Goal: Find specific page/section: Find specific page/section

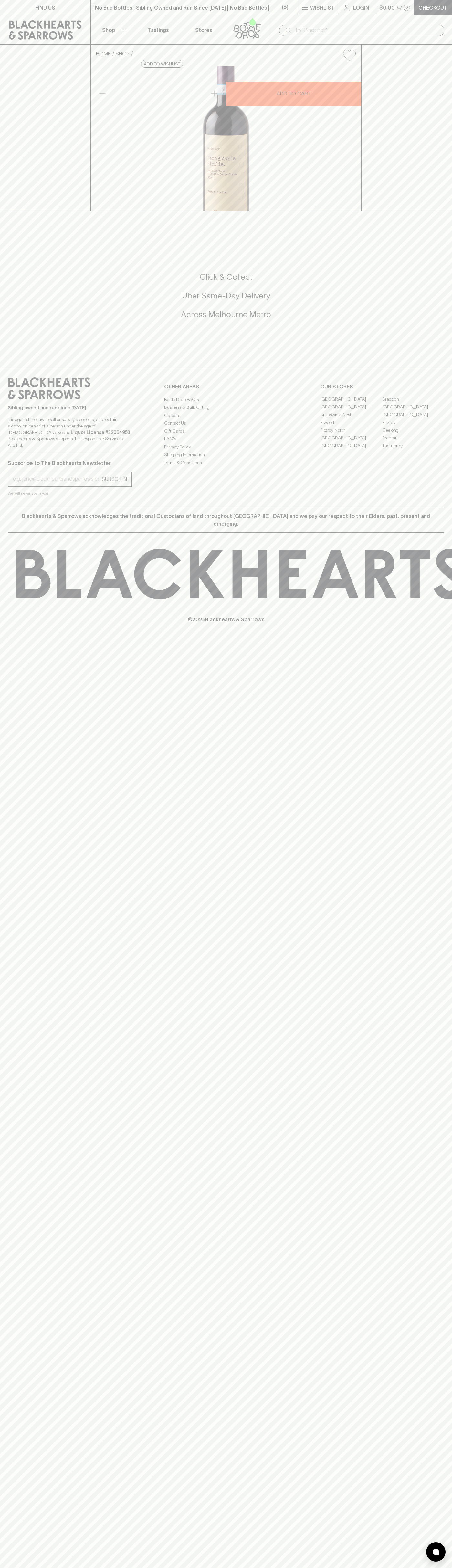
click at [207, 19] on link "Stores" at bounding box center [203, 29] width 45 height 29
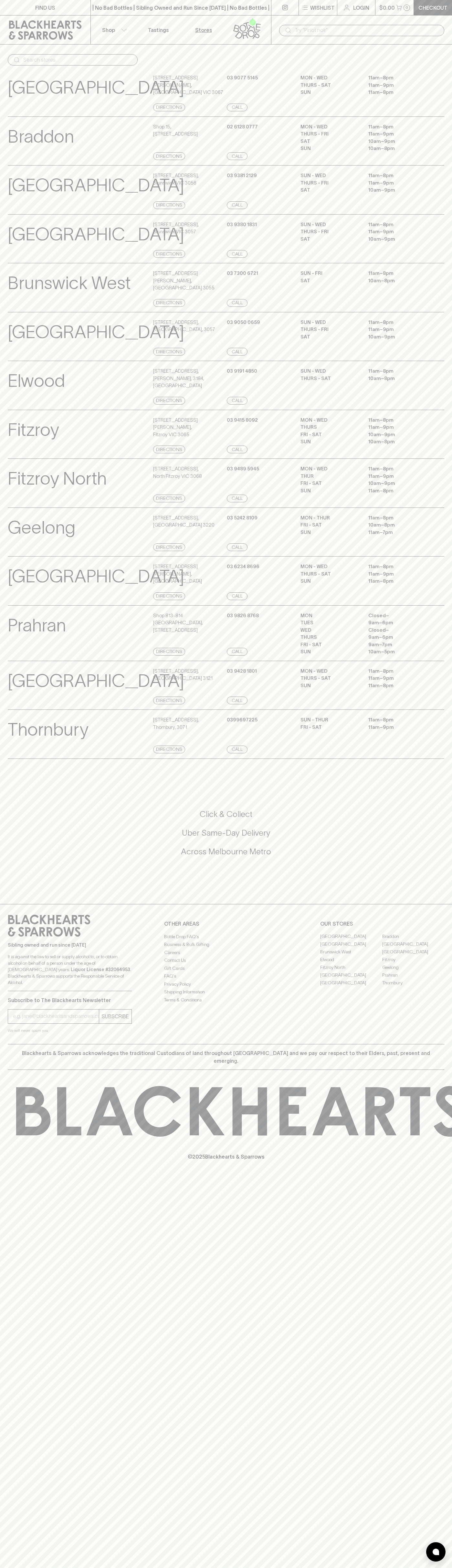
click at [426, 42] on div "​" at bounding box center [361, 30] width 181 height 29
click at [227, 1567] on html "FIND US | No Bad Bottles | Sibling Owned and Run Since [DATE] | No Bad Bottles …" at bounding box center [226, 784] width 452 height 1568
click at [4, 1044] on div "Sibling owned and run since [DATE] It is against the law to sell or supply alco…" at bounding box center [226, 974] width 452 height 140
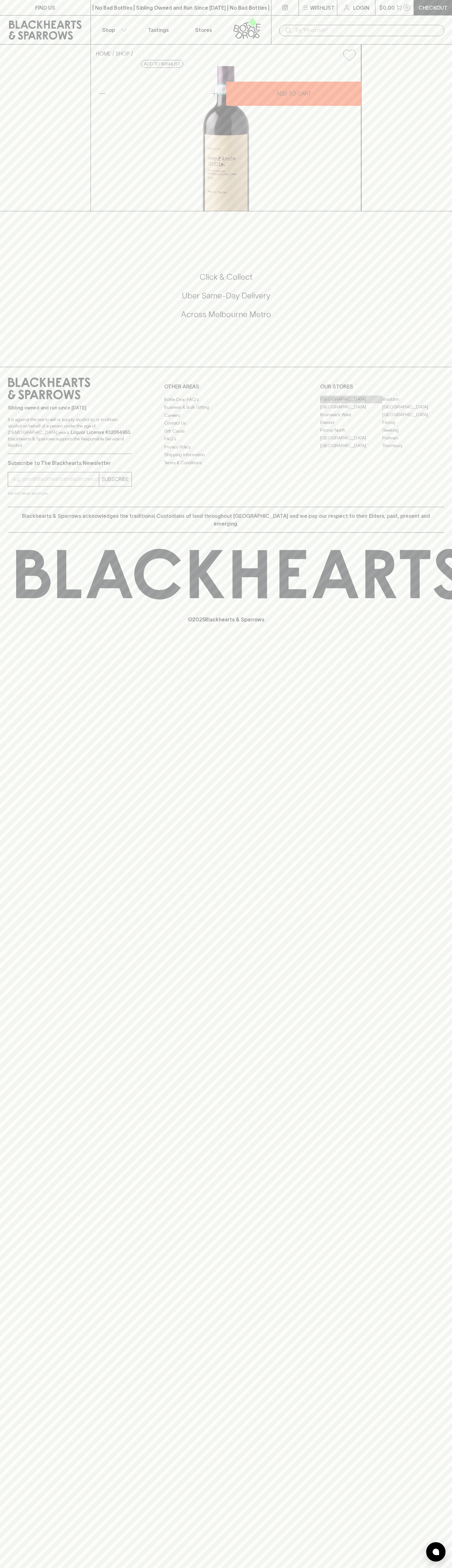
click at [351, 404] on link "[GEOGRAPHIC_DATA]" at bounding box center [351, 399] width 62 height 8
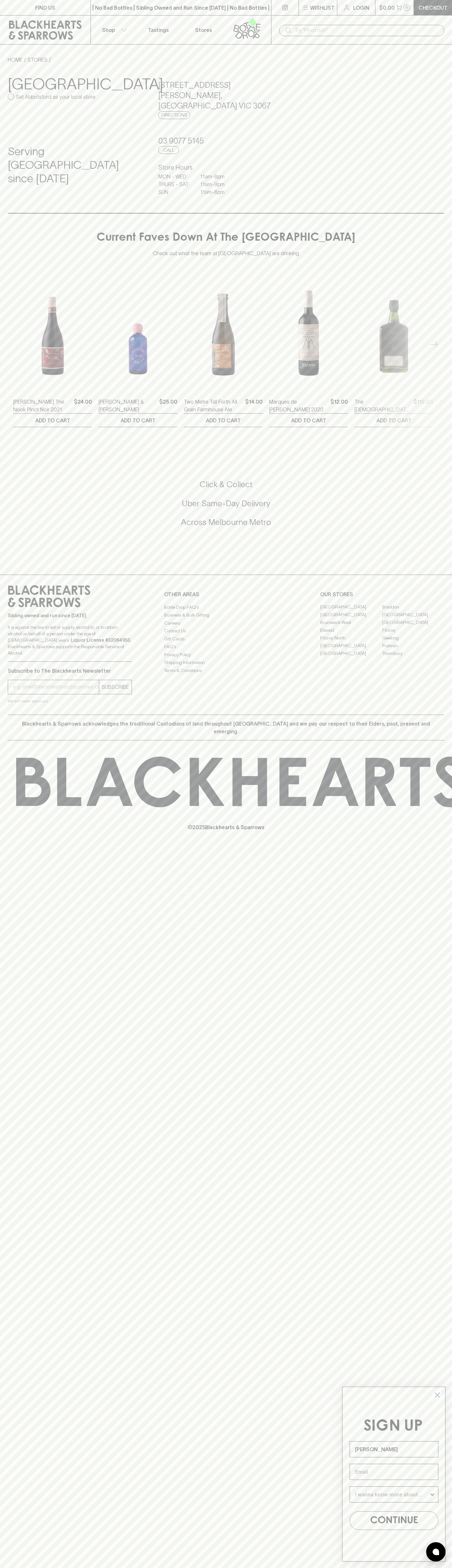
type input "John Smith"
